Goal: Task Accomplishment & Management: Complete application form

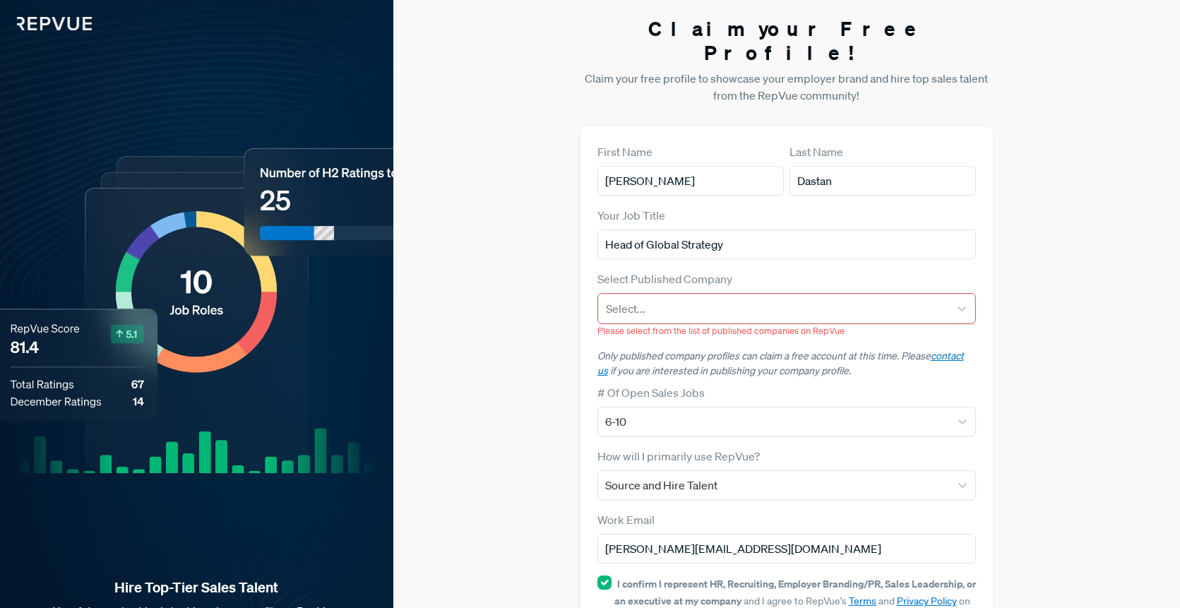
scroll to position [99, 0]
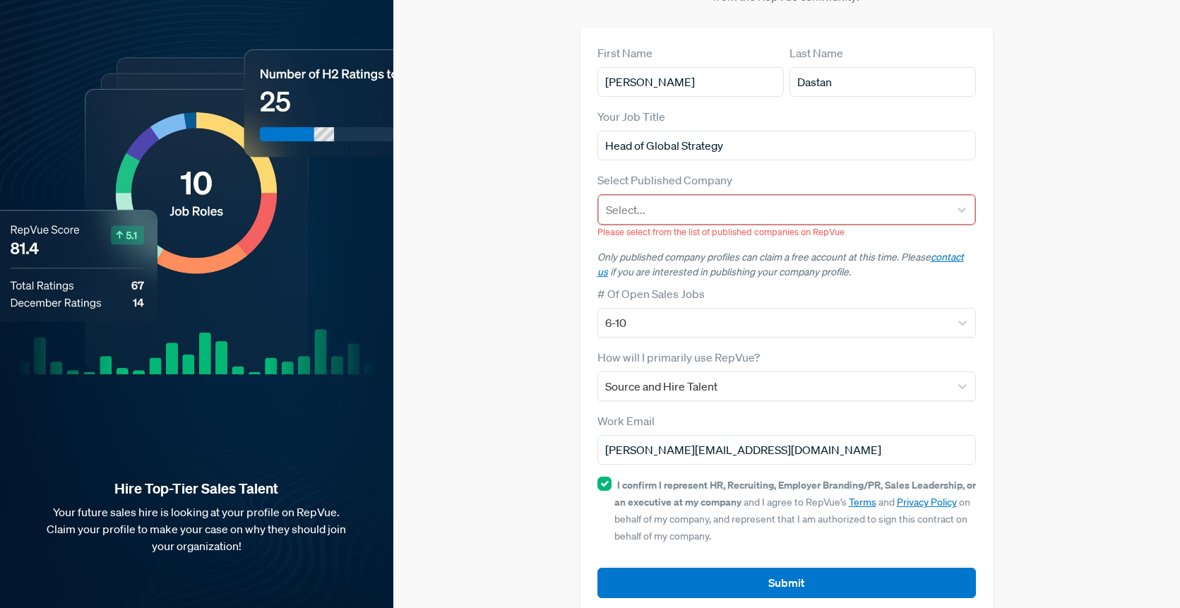
click at [801, 200] on div "Select..." at bounding box center [787, 210] width 378 height 30
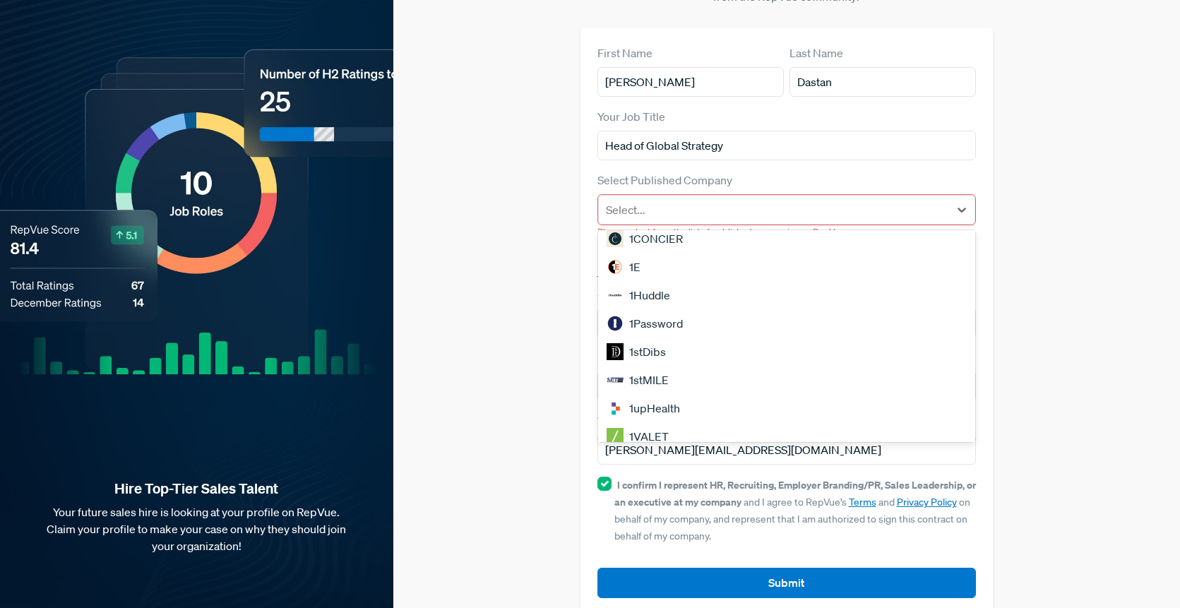
scroll to position [0, 0]
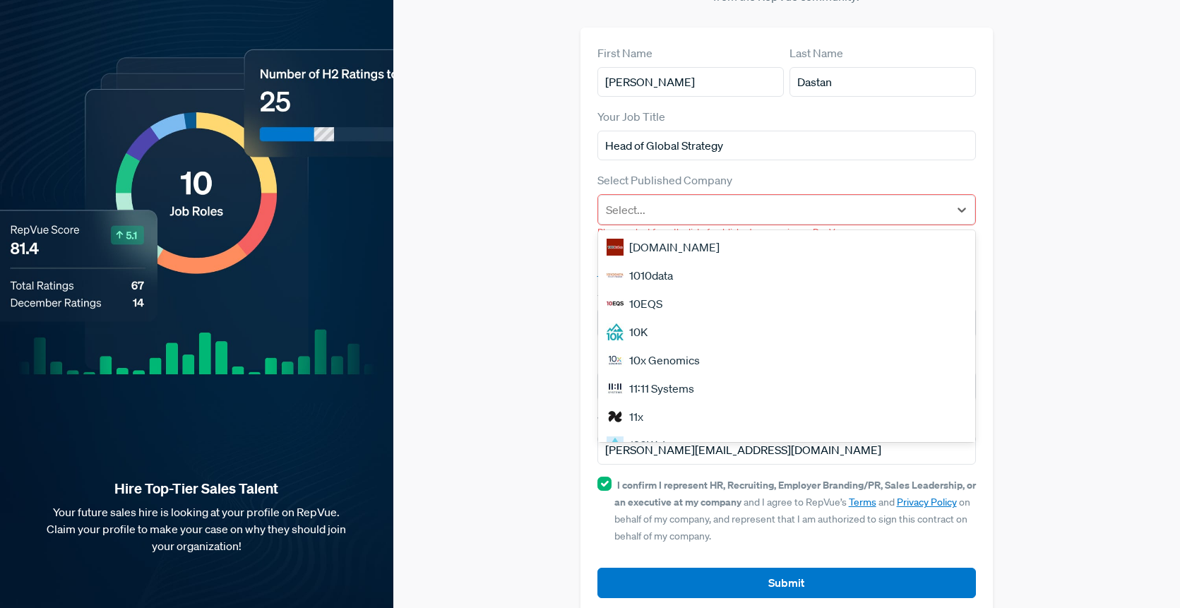
click at [1115, 209] on div "Claim your Free Profile! Claim your free profile to showcase your employer bran…" at bounding box center [786, 266] width 787 height 731
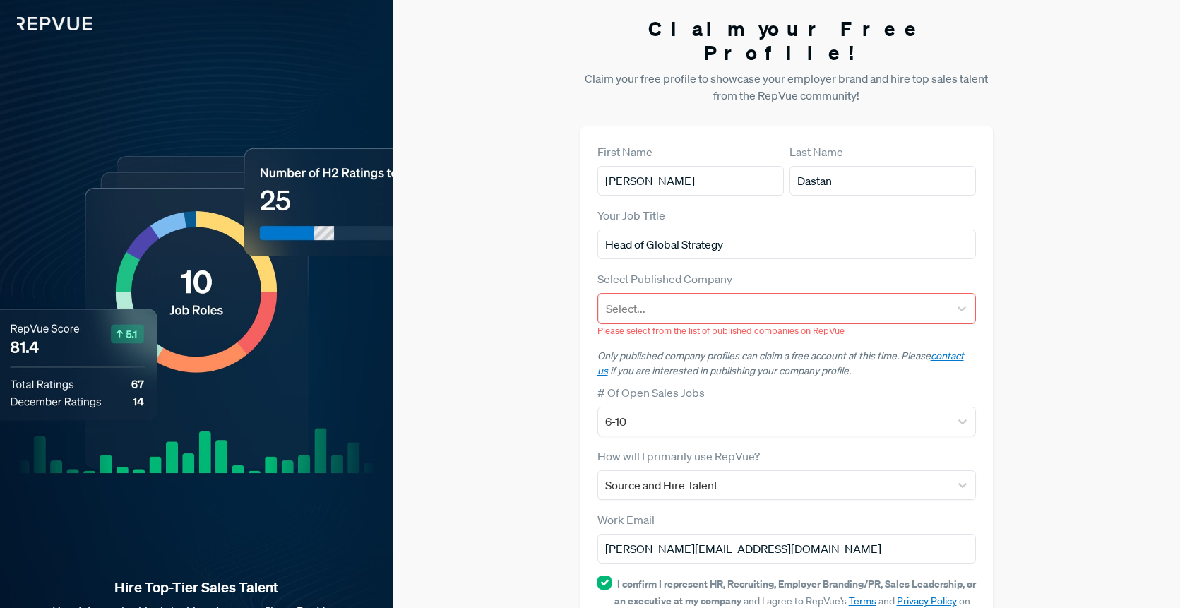
click at [51, 16] on img at bounding box center [46, 15] width 92 height 30
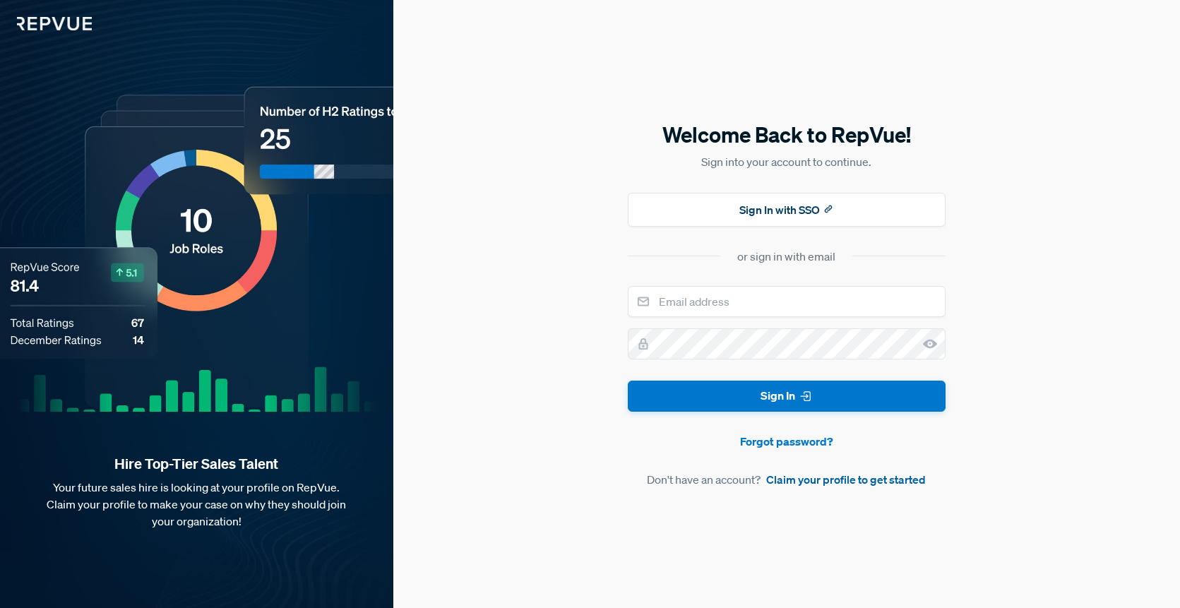
click at [829, 487] on link "Claim your profile to get started" at bounding box center [846, 479] width 160 height 17
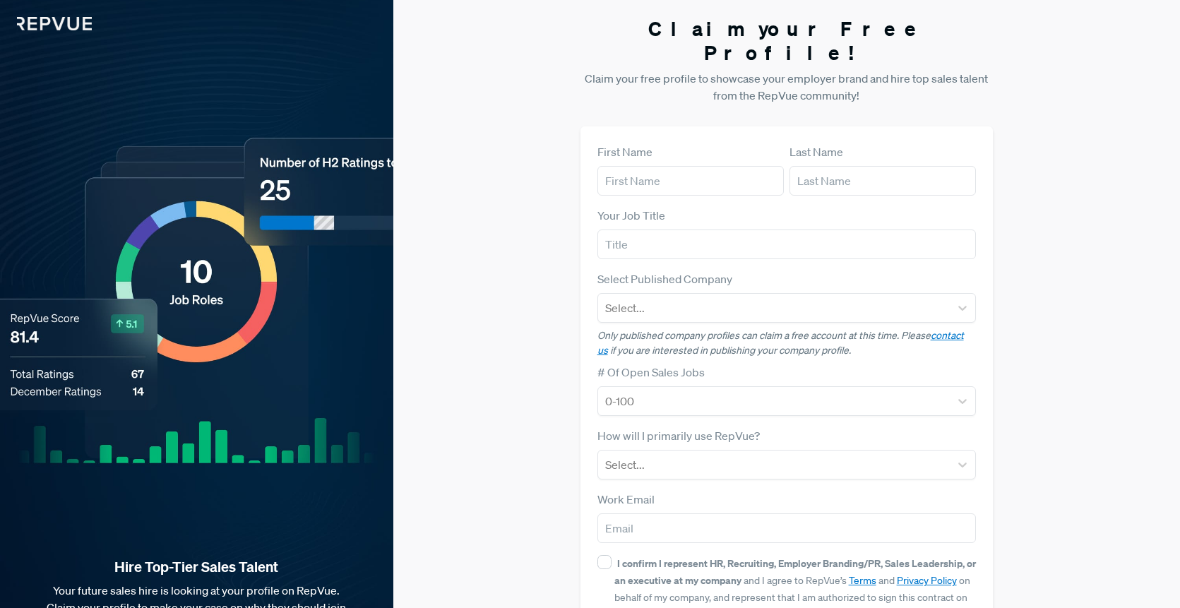
click at [485, 155] on div "Claim your Free Profile! Claim your free profile to showcase your employer bran…" at bounding box center [786, 355] width 787 height 711
click at [54, 15] on img at bounding box center [46, 15] width 92 height 30
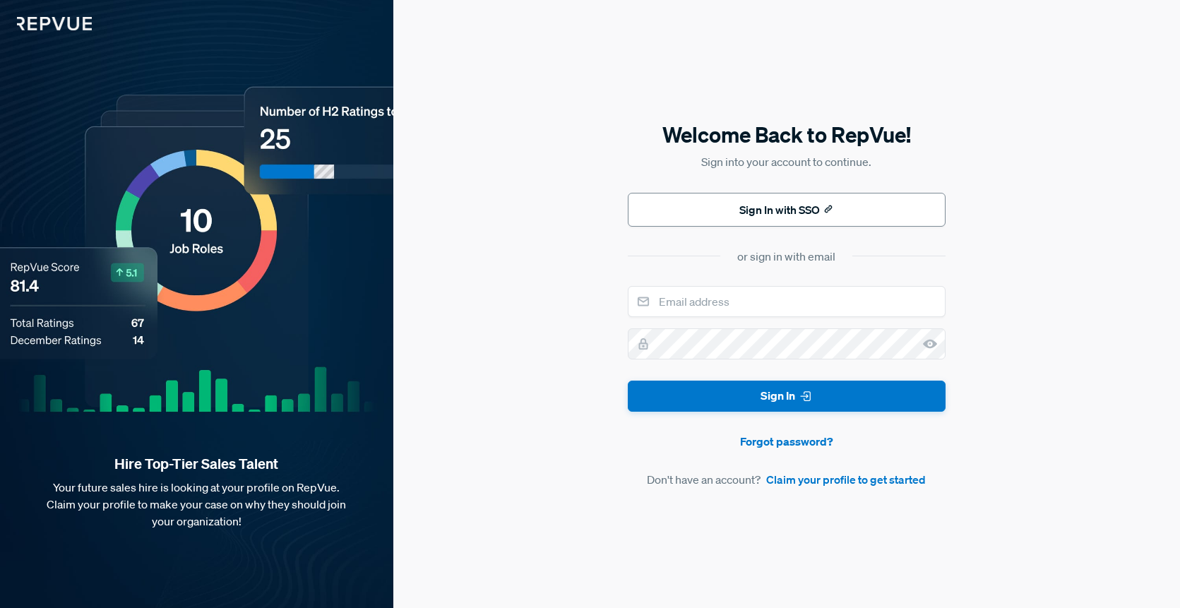
click at [797, 211] on button "Sign In with SSO" at bounding box center [787, 210] width 318 height 34
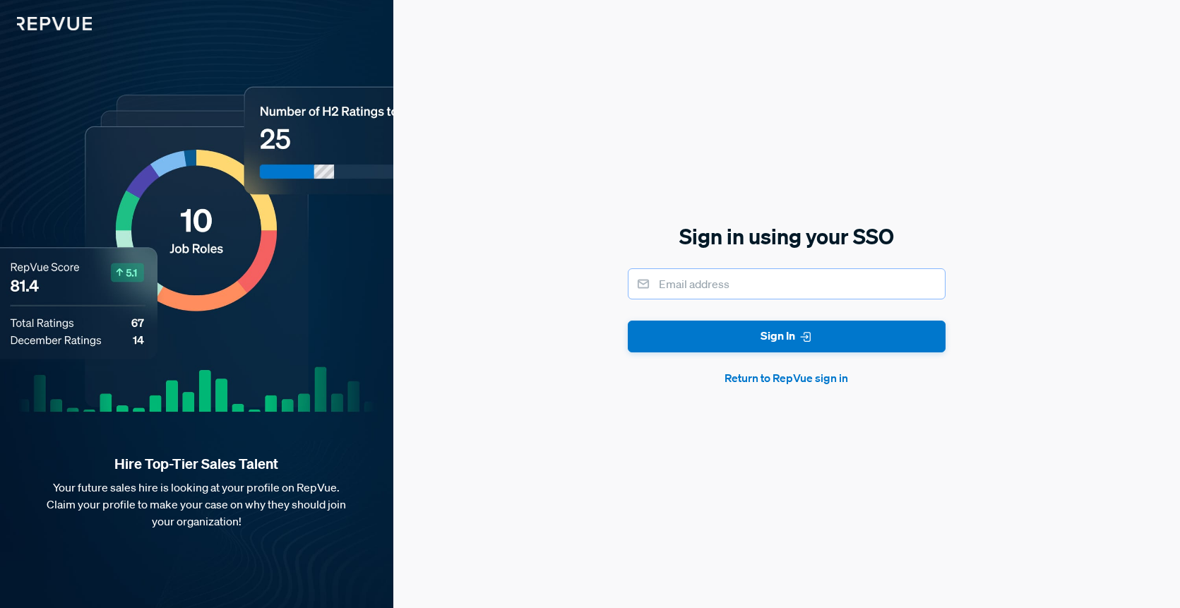
click at [777, 294] on input "email" at bounding box center [787, 283] width 318 height 31
click at [865, 218] on div "Sign in using your SSO Sign In Return to RepVue sign in" at bounding box center [786, 304] width 787 height 608
click at [1155, 284] on div "Sign in using your SSO Sign In Return to RepVue sign in" at bounding box center [786, 304] width 787 height 608
